Goal: Check status: Check status

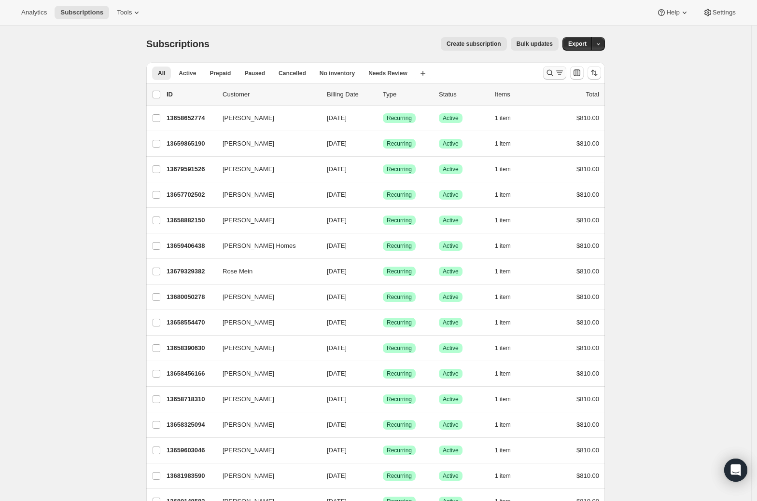
click at [553, 72] on icon "Search and filter results" at bounding box center [550, 73] width 6 height 6
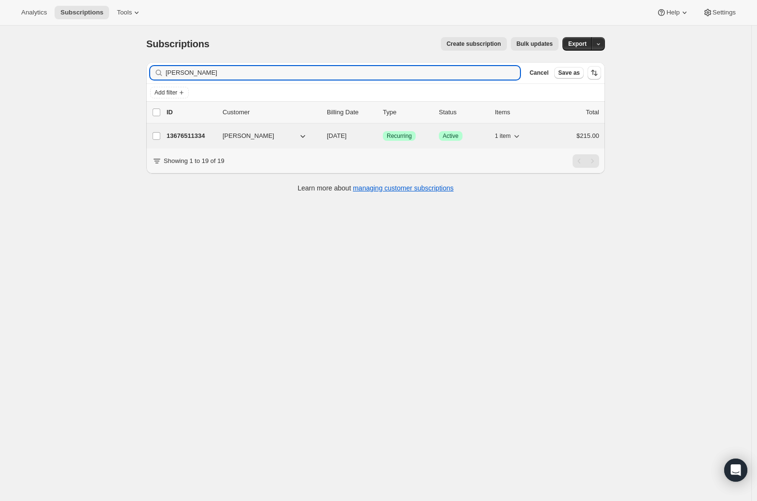
type input "[PERSON_NAME]"
click at [196, 136] on p "13676511334" at bounding box center [190, 136] width 48 height 10
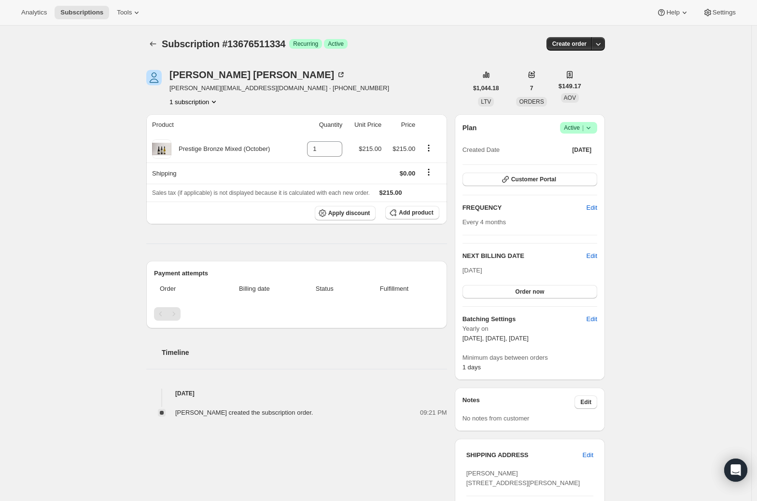
click at [593, 126] on icon at bounding box center [588, 128] width 10 height 10
